Goal: Information Seeking & Learning: Learn about a topic

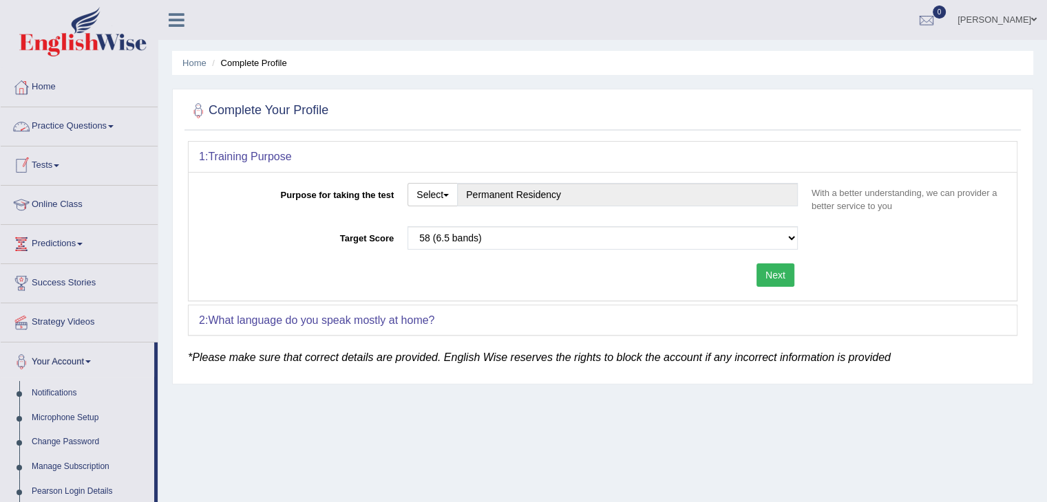
click at [52, 204] on link "Online Class" at bounding box center [79, 203] width 157 height 34
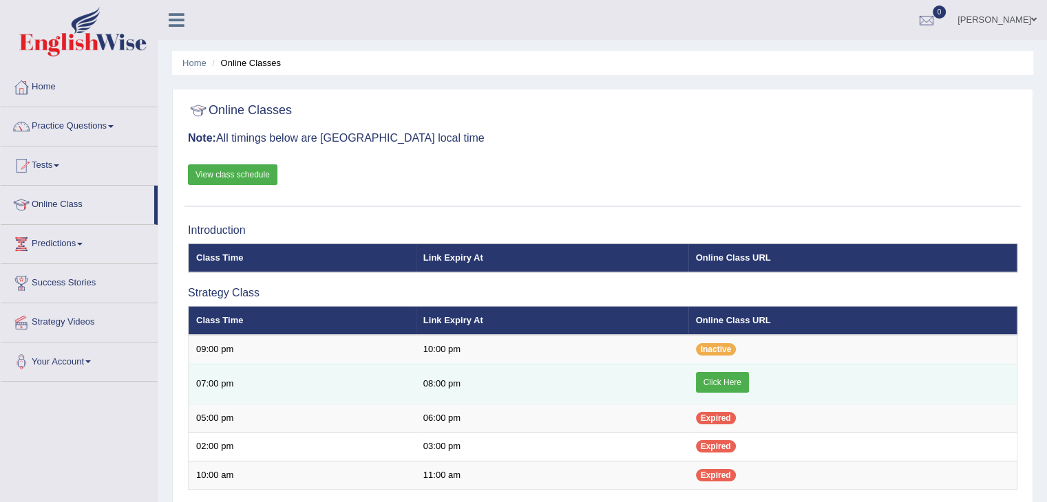
click at [696, 376] on link "Click Here" at bounding box center [722, 382] width 53 height 21
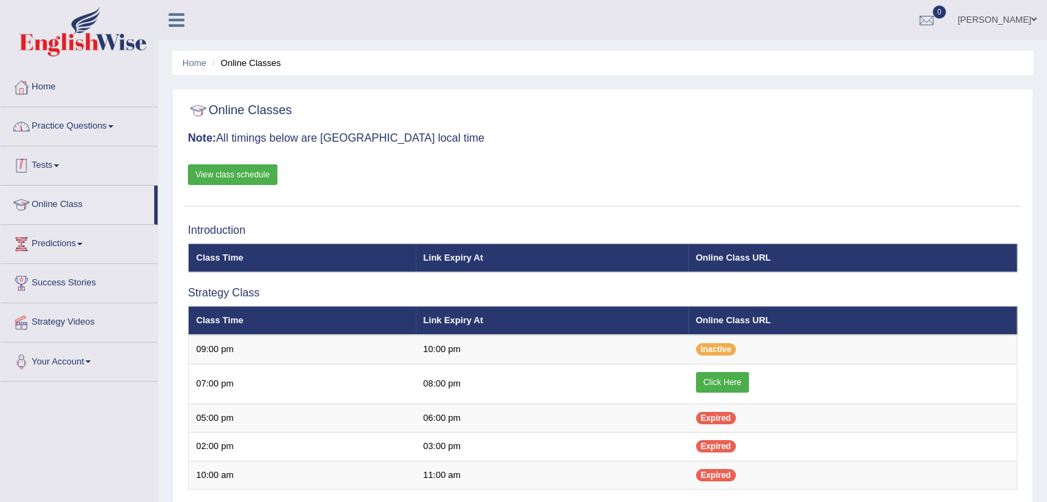
click at [58, 136] on link "Practice Questions" at bounding box center [79, 124] width 157 height 34
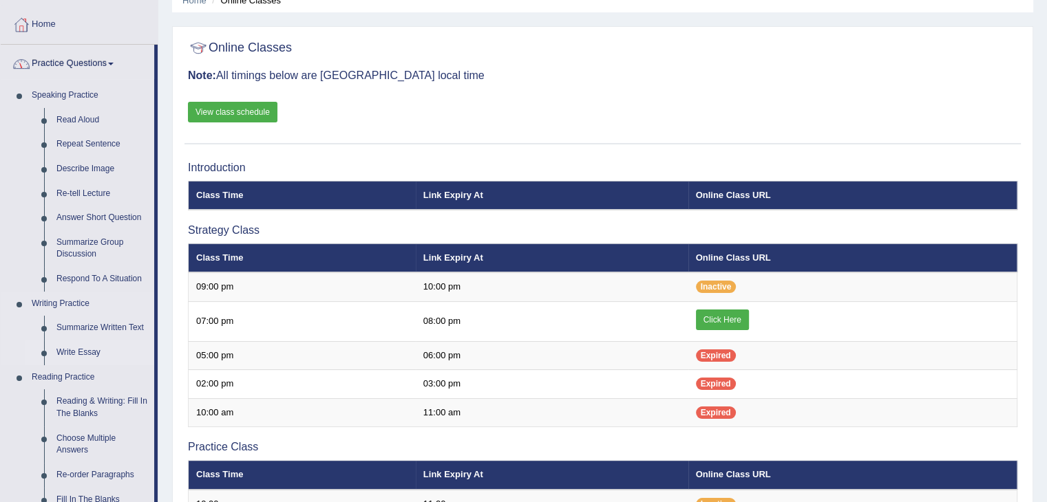
scroll to position [138, 0]
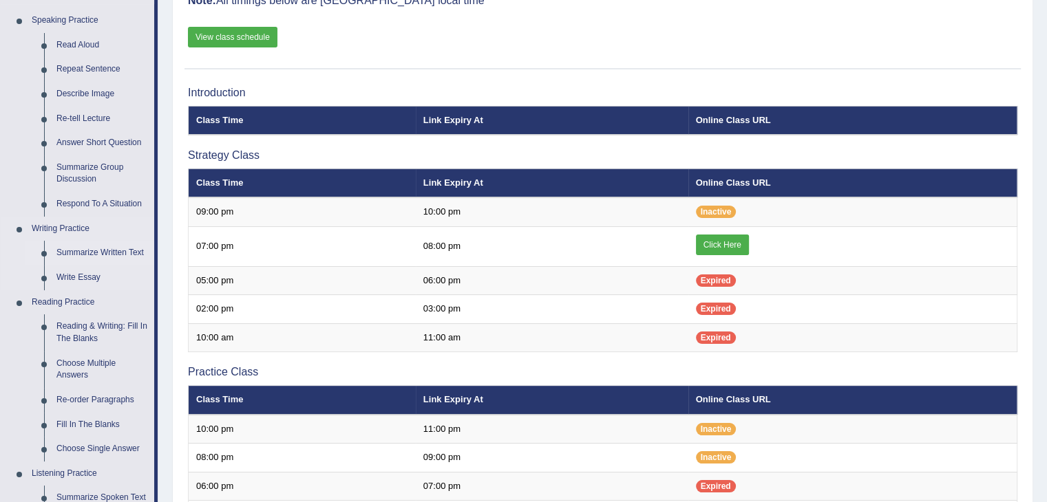
click at [92, 251] on link "Summarize Written Text" at bounding box center [102, 253] width 104 height 25
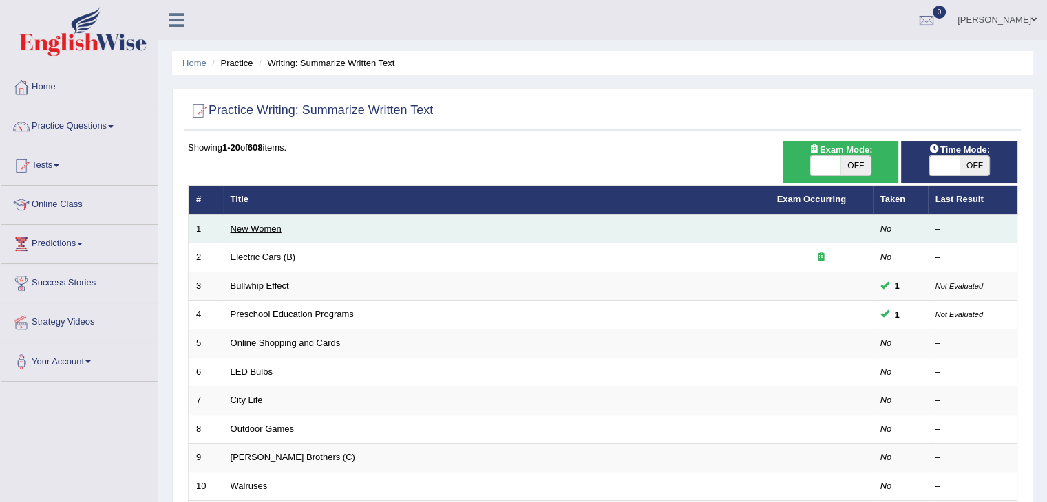
click at [259, 231] on link "New Women" at bounding box center [256, 229] width 51 height 10
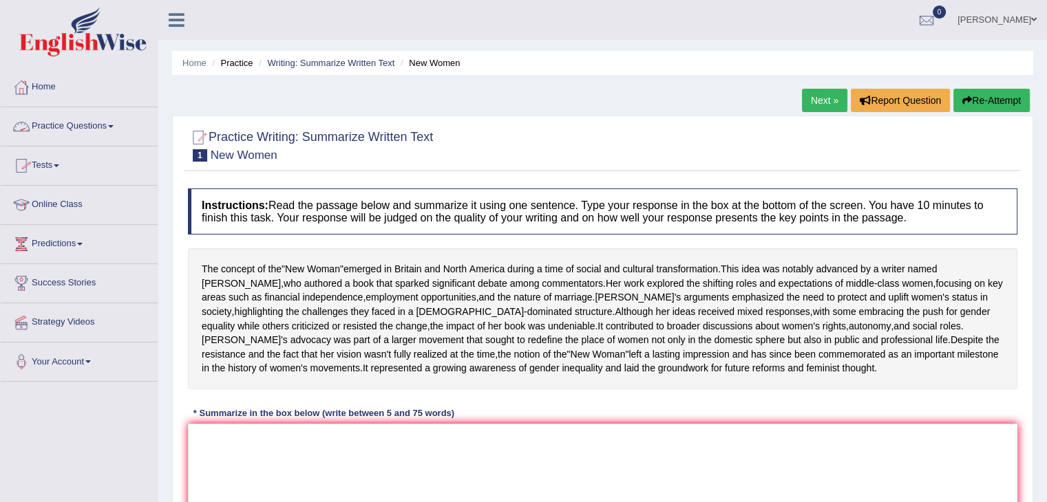
click at [71, 130] on link "Practice Questions" at bounding box center [79, 124] width 157 height 34
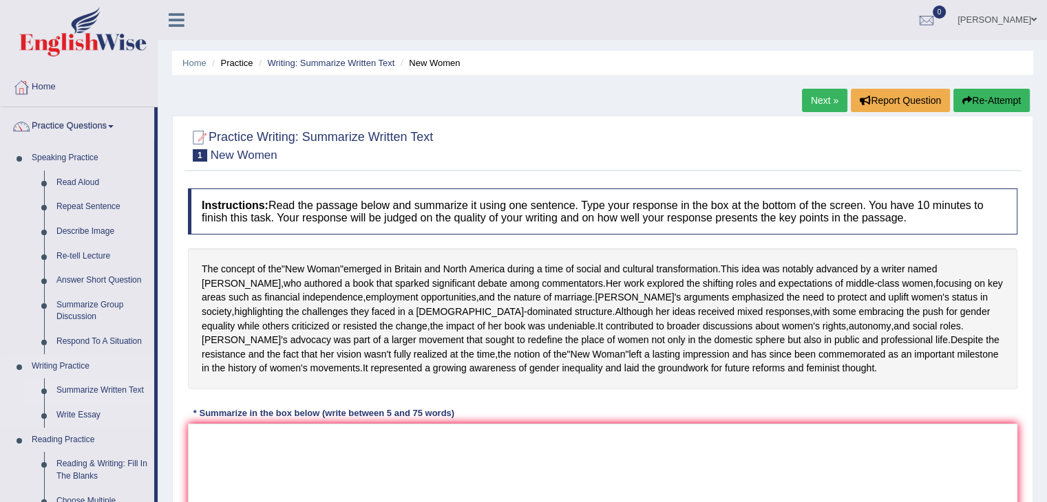
click at [89, 392] on link "Summarize Written Text" at bounding box center [102, 390] width 104 height 25
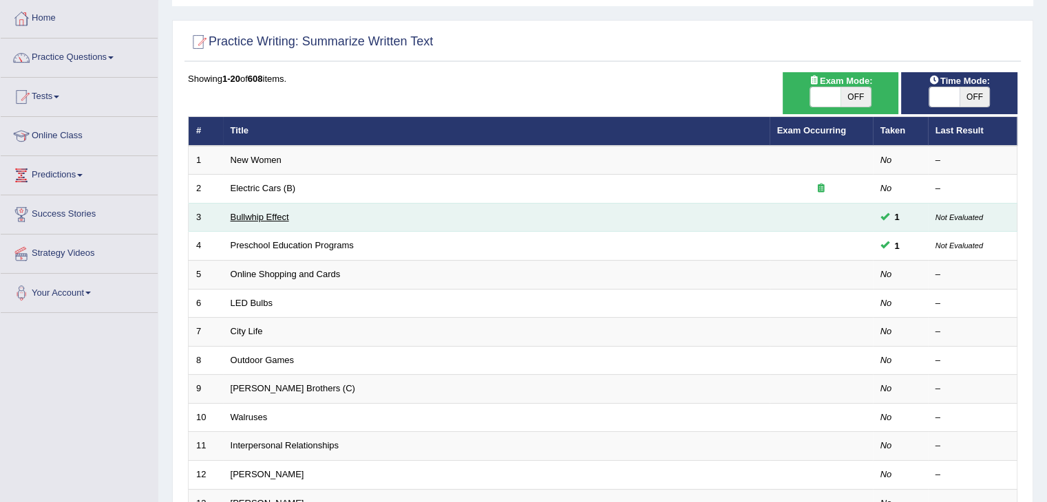
click at [276, 219] on link "Bullwhip Effect" at bounding box center [260, 217] width 58 height 10
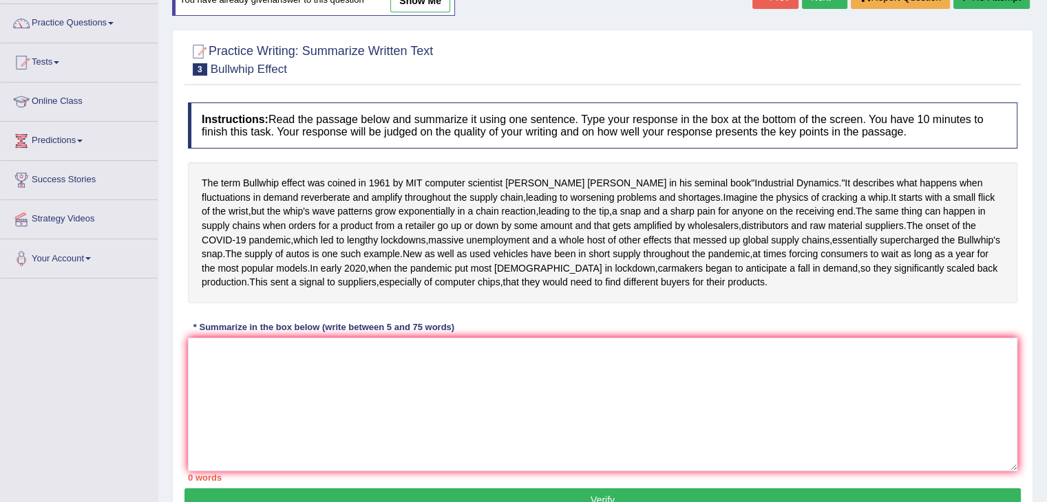
scroll to position [34, 0]
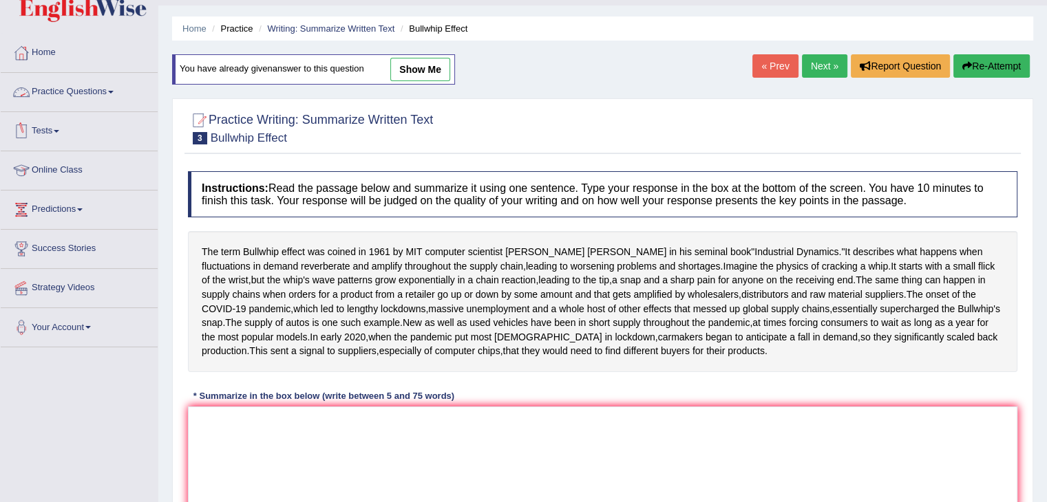
click at [93, 87] on link "Practice Questions" at bounding box center [79, 90] width 157 height 34
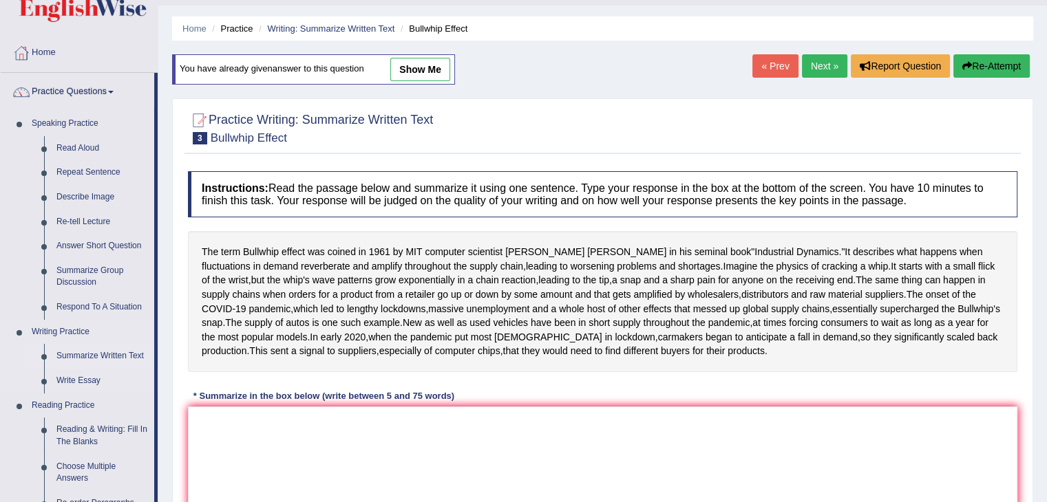
click at [102, 359] on link "Summarize Written Text" at bounding box center [102, 356] width 104 height 25
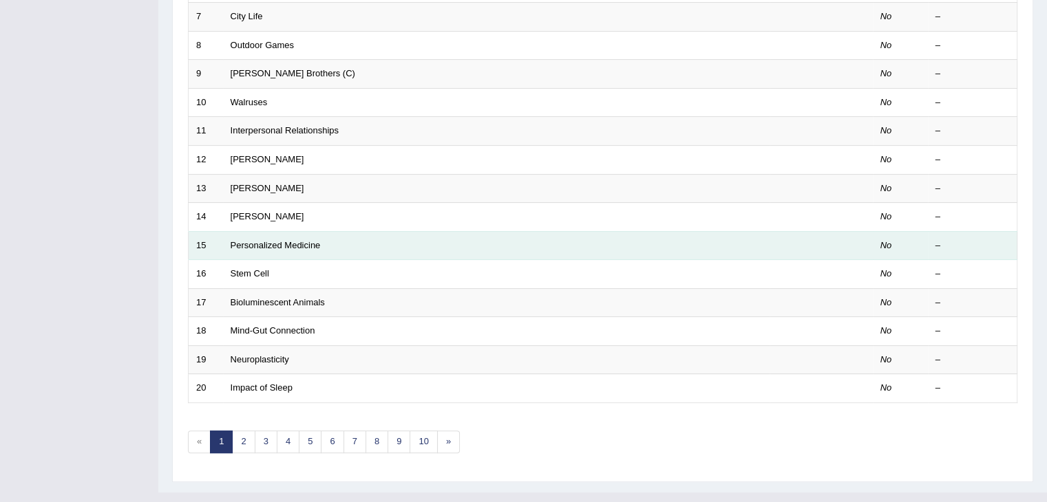
scroll to position [405, 0]
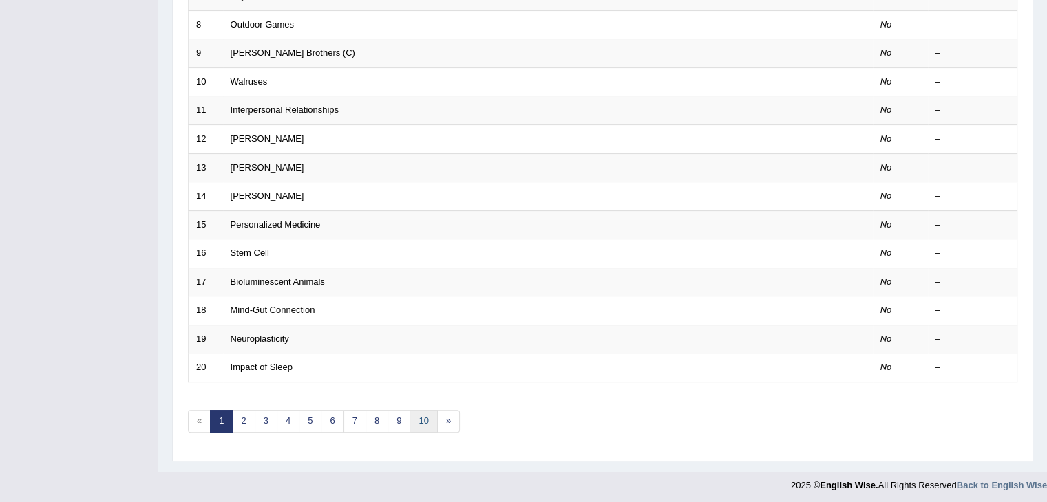
click at [420, 410] on link "10" at bounding box center [423, 421] width 28 height 23
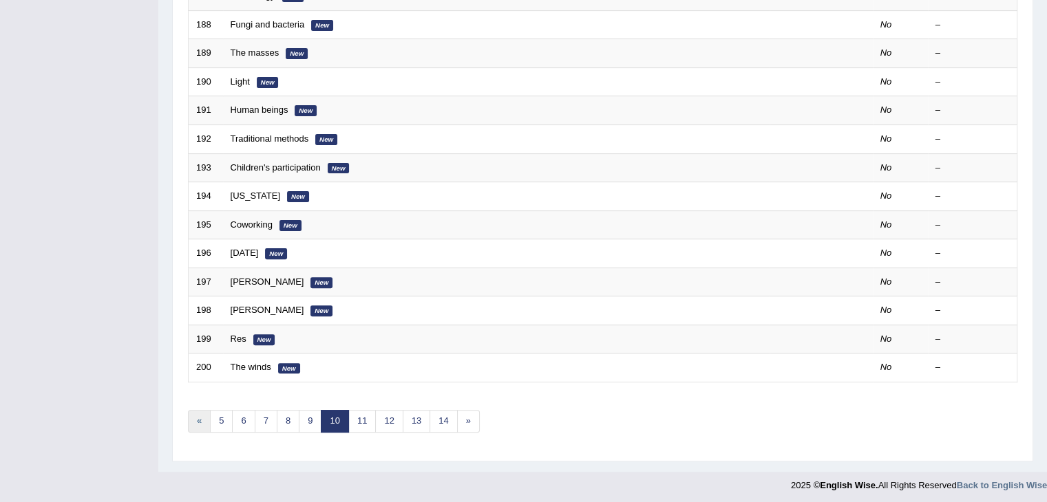
click at [201, 420] on link "«" at bounding box center [199, 421] width 23 height 23
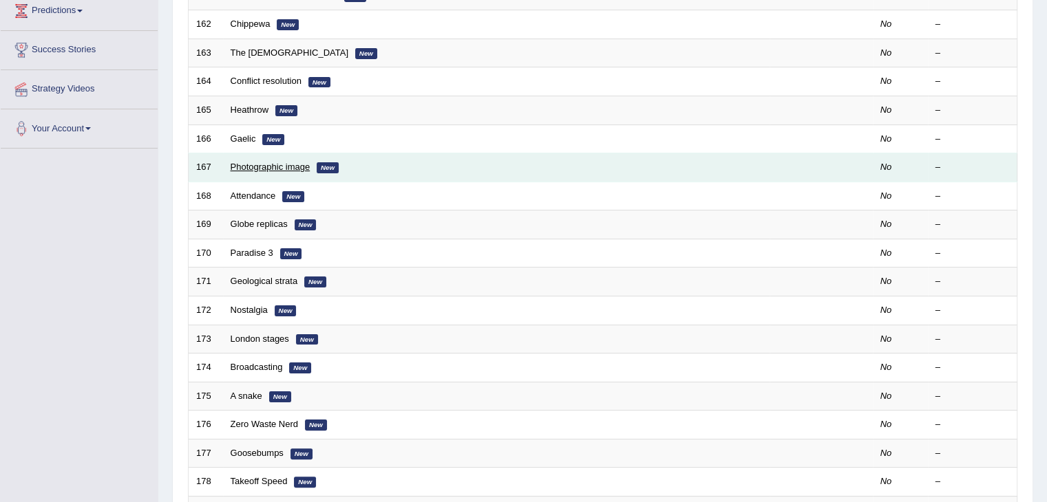
scroll to position [405, 0]
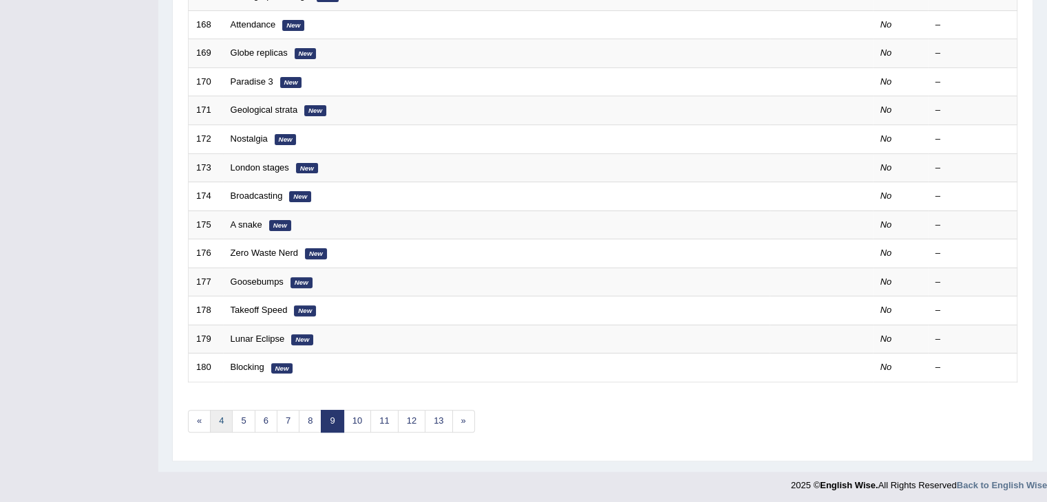
click at [214, 421] on link "4" at bounding box center [221, 421] width 23 height 23
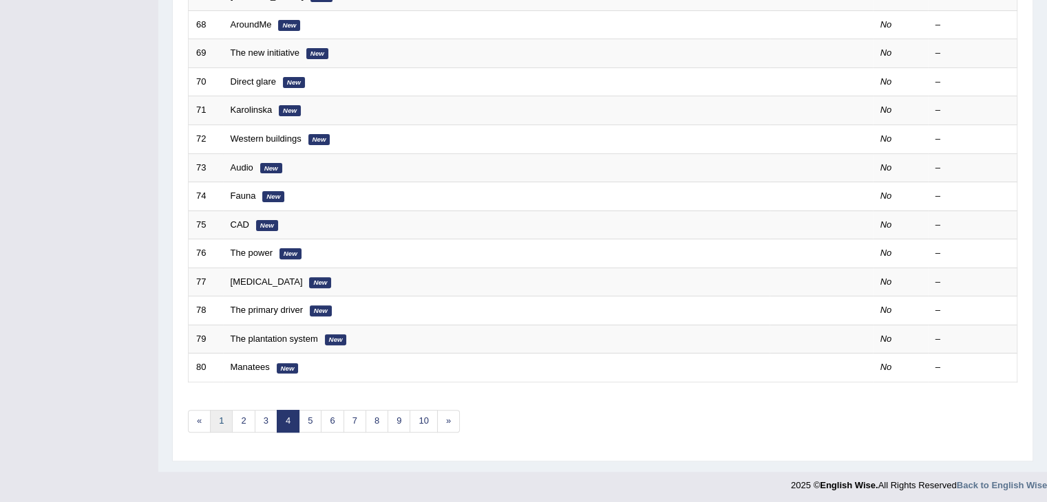
click at [220, 413] on link "1" at bounding box center [221, 421] width 23 height 23
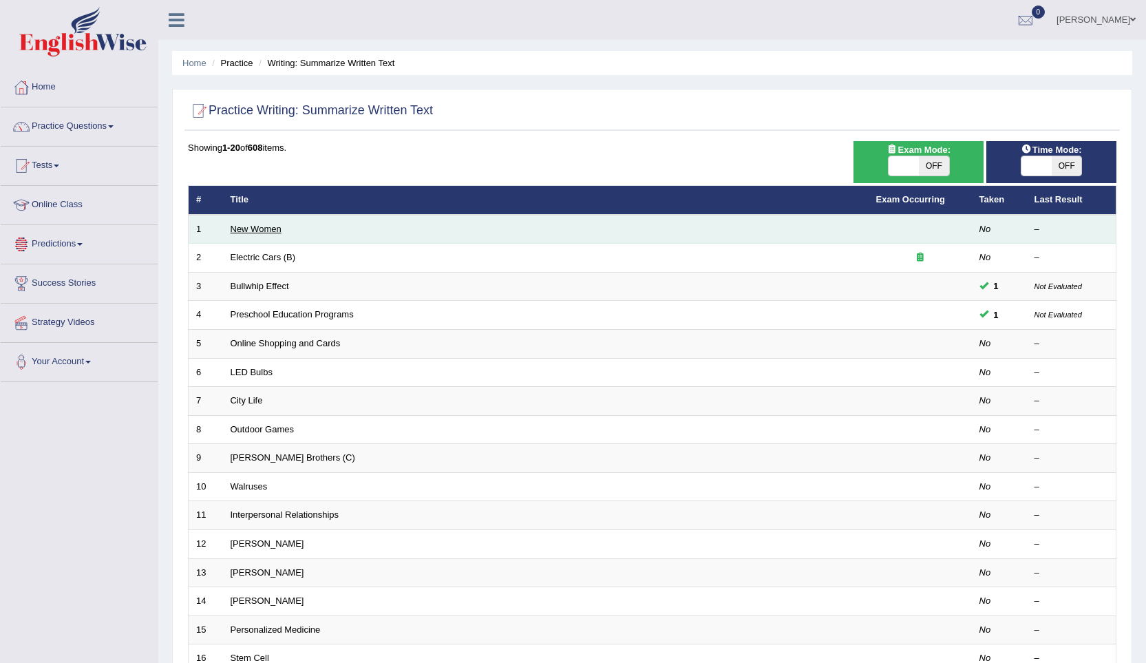
click at [253, 228] on link "New Women" at bounding box center [256, 229] width 51 height 10
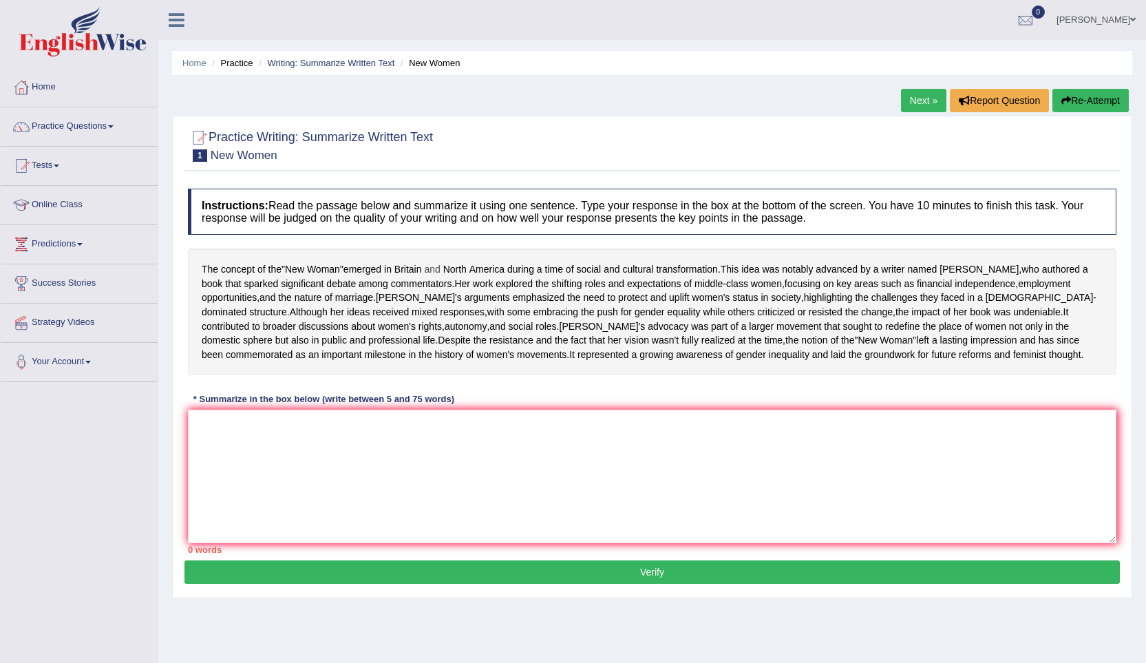
drag, startPoint x: 201, startPoint y: 271, endPoint x: 444, endPoint y: 269, distance: 242.9
click at [444, 269] on div "The concept of the " New Woman " emerged in Britain and North America during a …" at bounding box center [652, 311] width 928 height 127
click at [213, 465] on textarea at bounding box center [652, 475] width 928 height 133
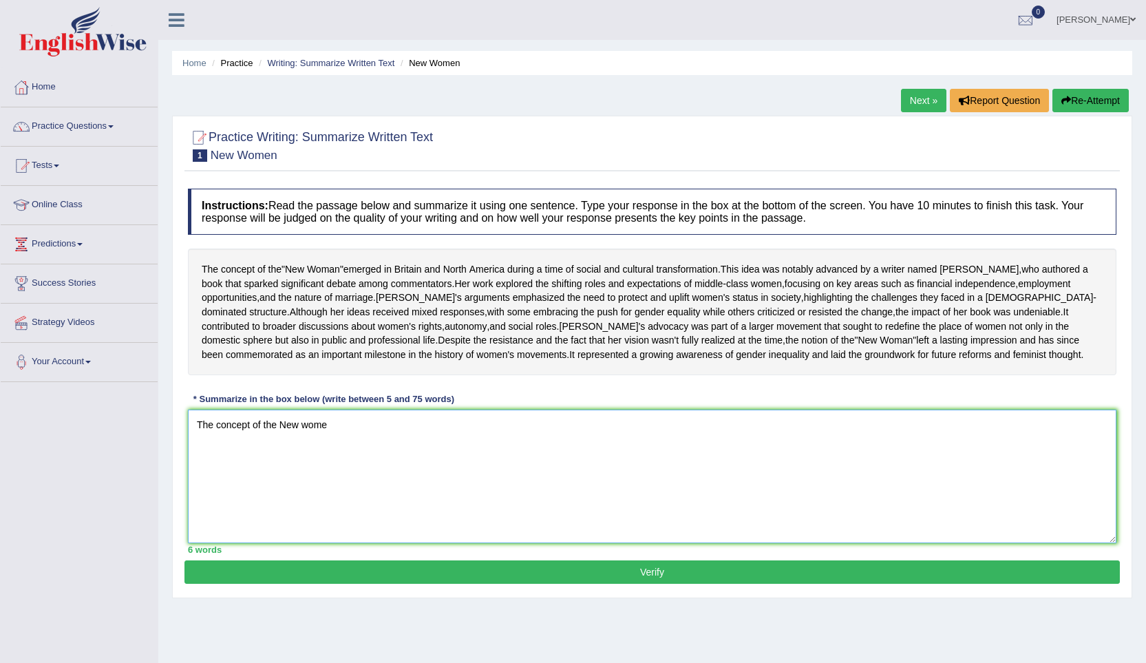
type textarea "The concept of the New wome"
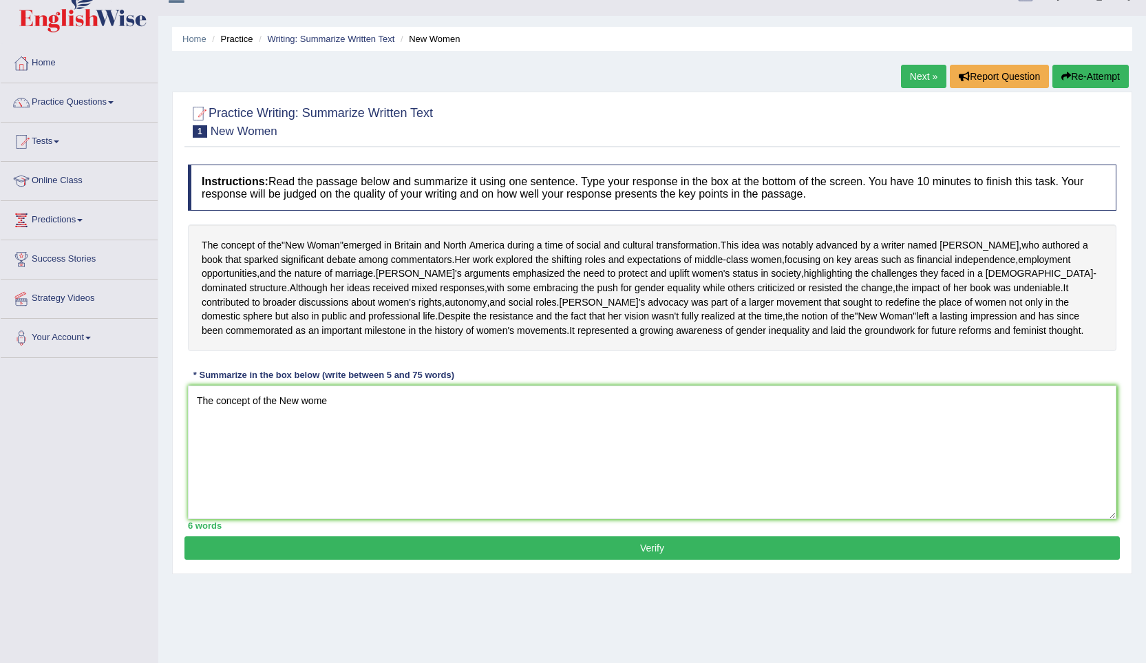
scroll to position [60, 0]
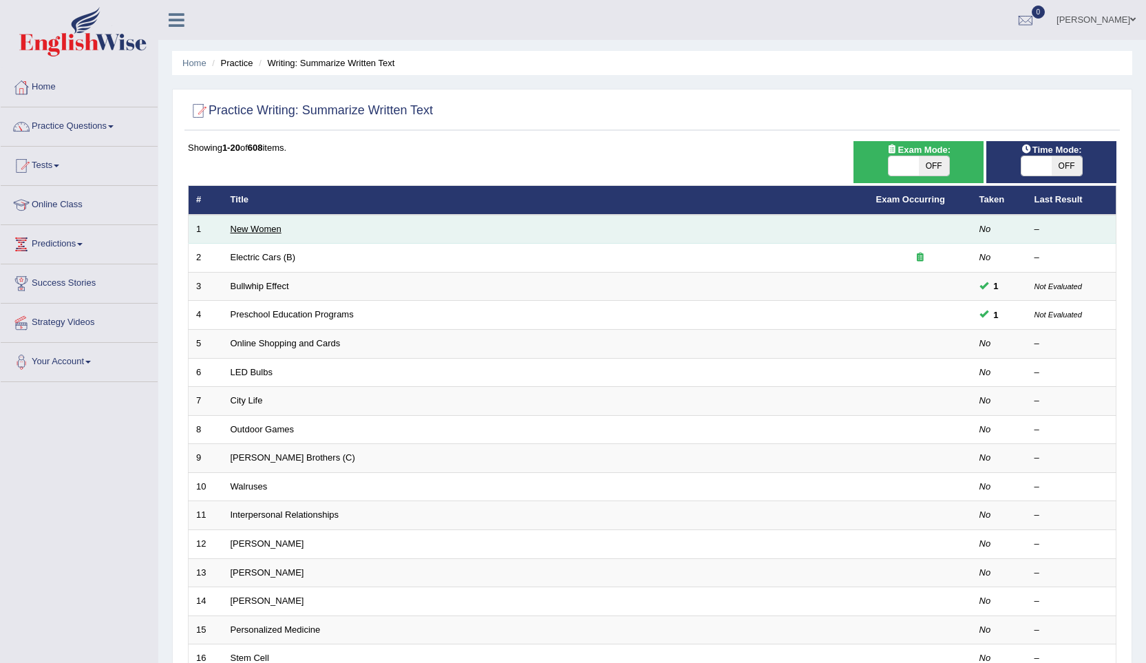
click at [264, 228] on link "New Women" at bounding box center [256, 229] width 51 height 10
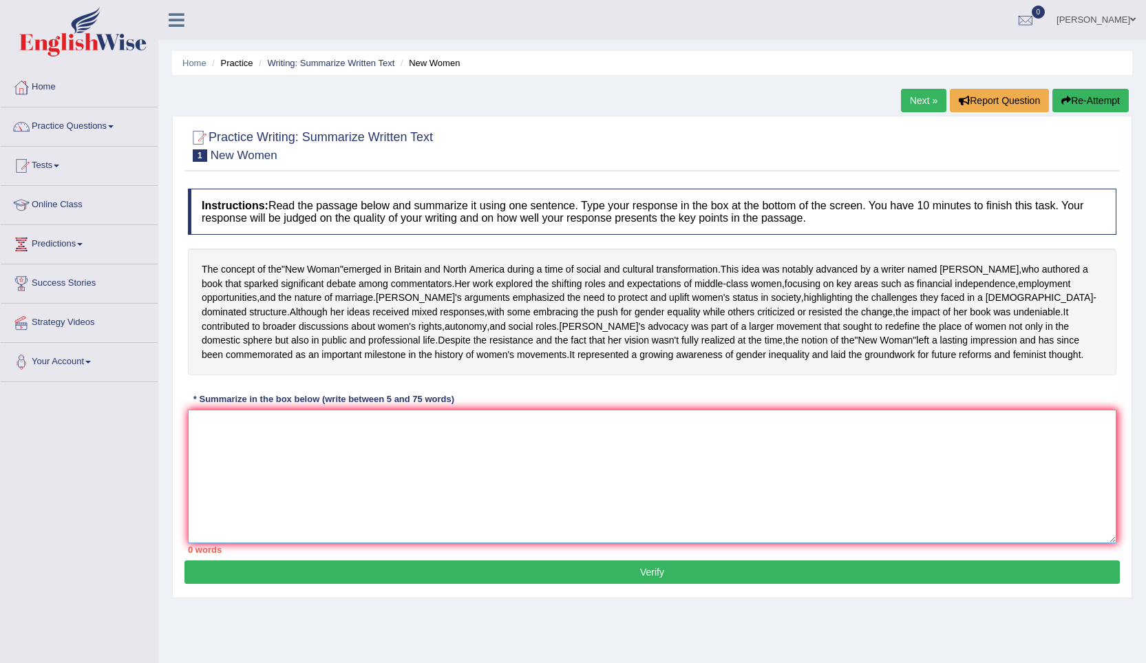
click at [206, 460] on textarea at bounding box center [652, 475] width 928 height 133
type textarea "The concept of the"
